Goal: Transaction & Acquisition: Purchase product/service

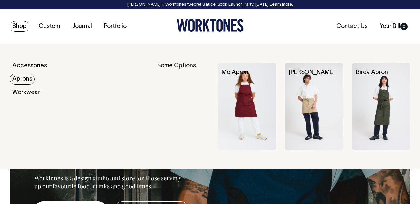
click at [21, 78] on link "Aprons" at bounding box center [22, 79] width 25 height 11
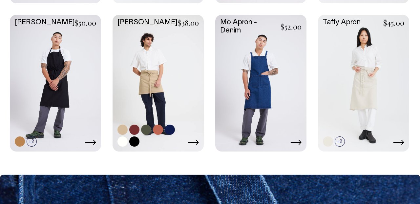
scroll to position [513, 0]
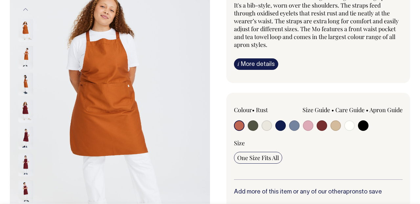
scroll to position [83, 0]
click at [253, 126] on input "radio" at bounding box center [252, 125] width 10 height 10
radio input "true"
select select "Olive"
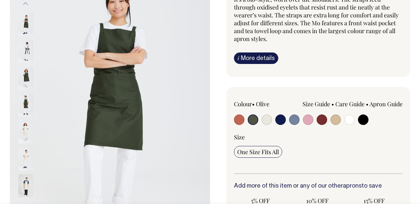
scroll to position [88, 0]
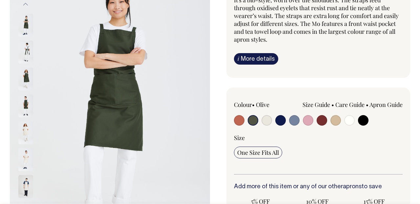
click at [27, 51] on img at bounding box center [25, 51] width 15 height 23
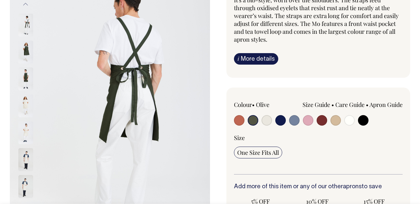
click at [28, 55] on img at bounding box center [25, 51] width 15 height 23
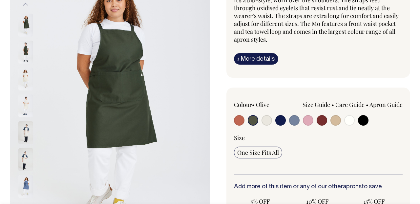
click at [28, 69] on img at bounding box center [25, 78] width 15 height 23
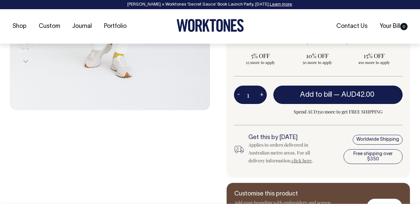
scroll to position [234, 0]
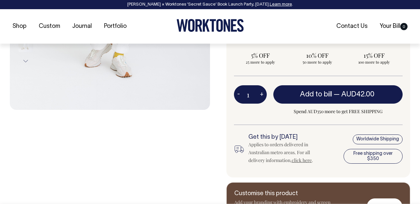
click at [262, 94] on button "+" at bounding box center [261, 94] width 10 height 13
type input "2"
click at [262, 94] on button "+" at bounding box center [261, 94] width 10 height 13
type input "3"
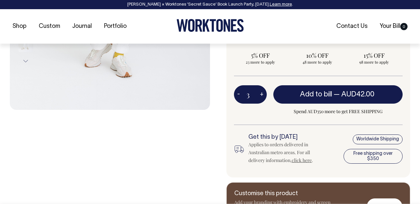
type input "3"
click at [262, 94] on button "+" at bounding box center [261, 94] width 10 height 13
type input "4"
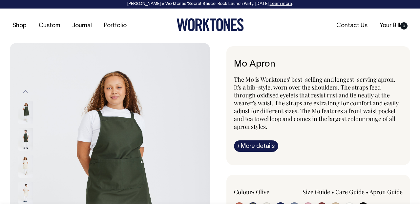
scroll to position [0, 0]
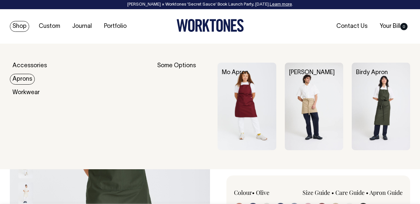
click at [23, 77] on link "Aprons" at bounding box center [22, 79] width 25 height 11
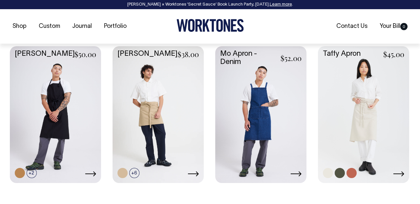
scroll to position [482, 0]
